Goal: Find specific page/section: Find specific page/section

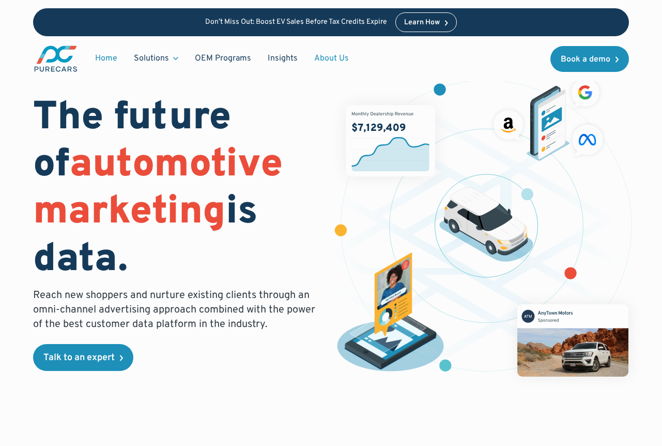
click at [320, 51] on link "About Us" at bounding box center [331, 59] width 51 height 20
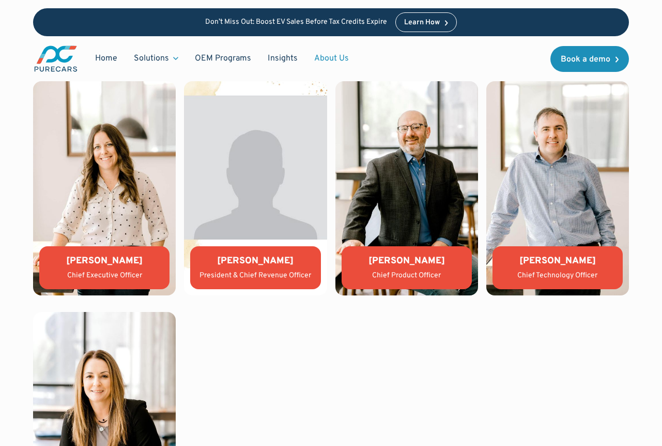
scroll to position [2812, 0]
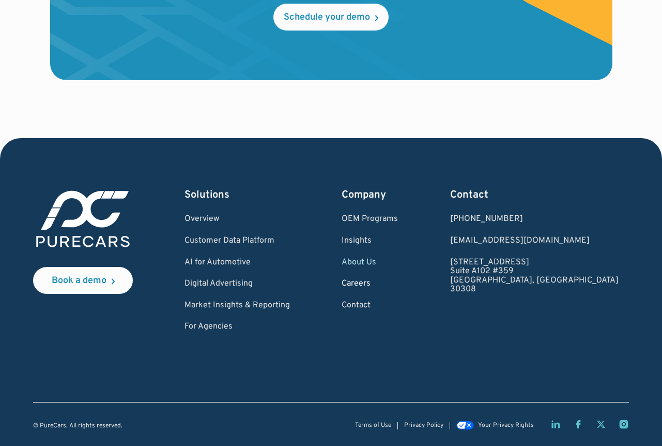
click at [398, 285] on link "Careers" at bounding box center [370, 283] width 56 height 9
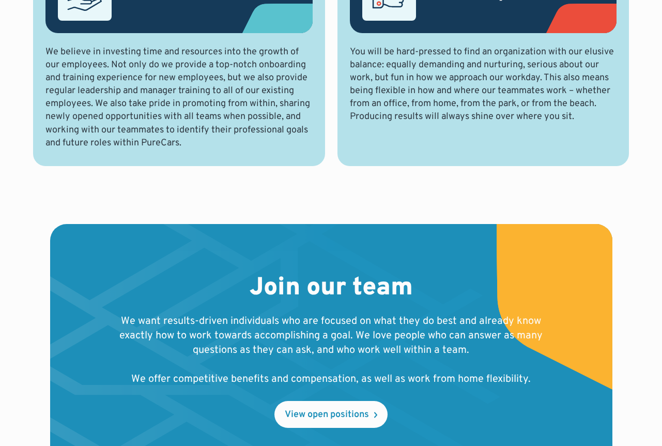
scroll to position [1096, 0]
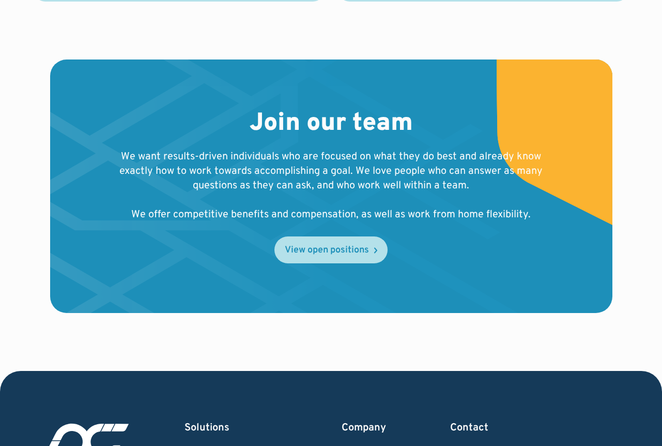
click at [311, 260] on link "View open positions" at bounding box center [330, 249] width 113 height 27
